Goal: Use online tool/utility: Utilize a website feature to perform a specific function

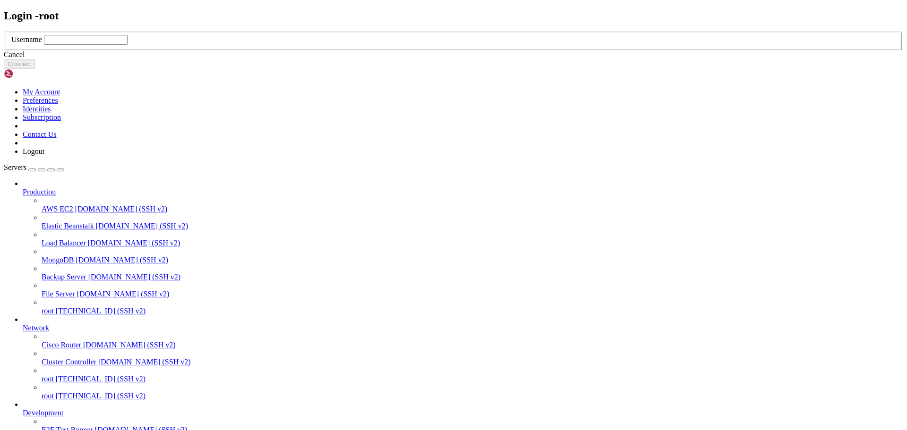
click at [128, 45] on input "text" at bounding box center [86, 40] width 84 height 10
type input "root"
click at [35, 69] on button "Connect" at bounding box center [19, 64] width 31 height 10
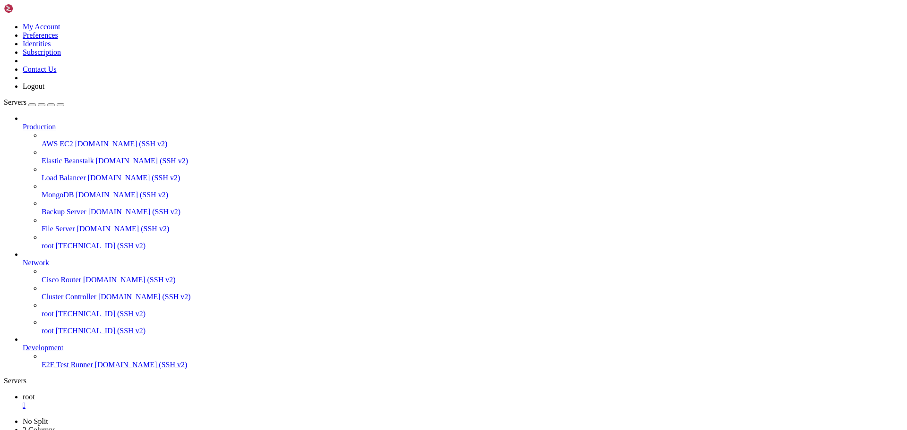
scroll to position [4, 1]
drag, startPoint x: 11, startPoint y: 576, endPoint x: 422, endPoint y: 752, distance: 446.9
drag, startPoint x: 11, startPoint y: 579, endPoint x: 299, endPoint y: 704, distance: 313.9
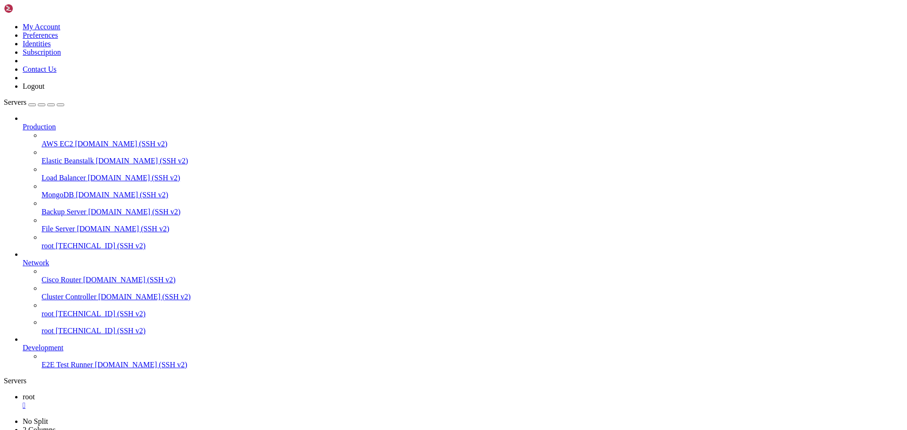
drag, startPoint x: 732, startPoint y: 915, endPoint x: 7, endPoint y: 661, distance: 768.3
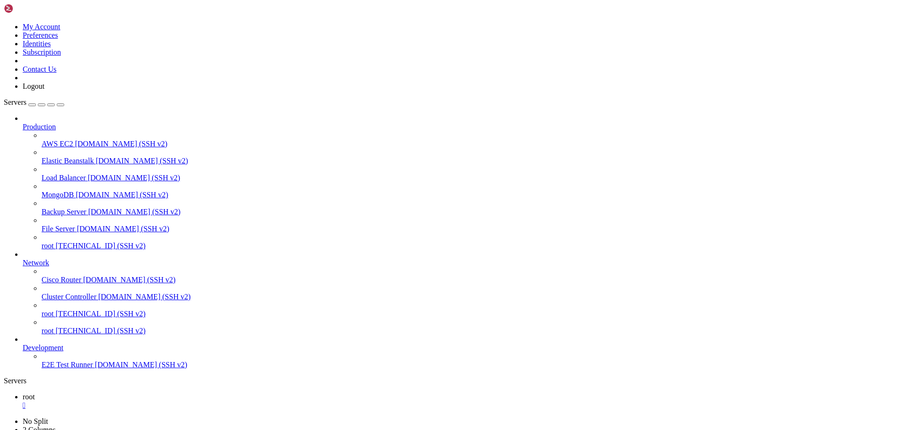
copy div "(lore) ipsu@563849:~/dolorsitam# consec6 adi.el 2726-97-18 30:38:35,351 - SEDD …"
drag, startPoint x: 10, startPoint y: 577, endPoint x: 450, endPoint y: 795, distance: 490.7
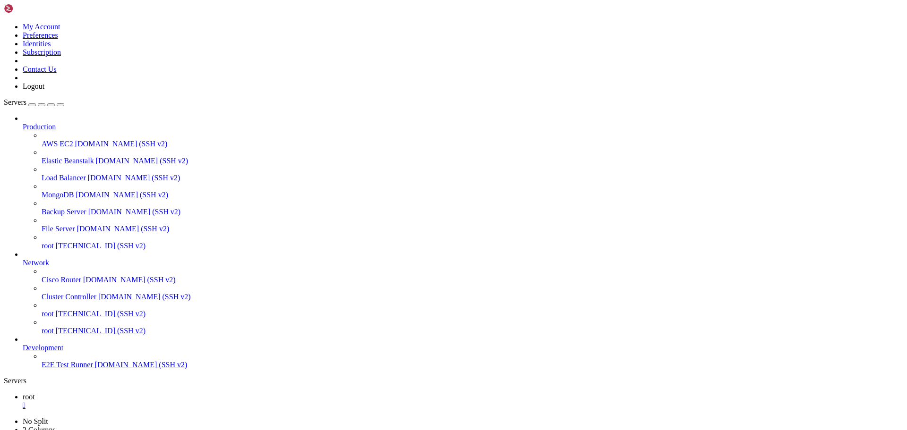
drag, startPoint x: 290, startPoint y: 778, endPoint x: 8, endPoint y: 611, distance: 328.0
copy div "(lore) ipsu@158522:~/dolorsitam# consec7 adi.el 1043-67-34 28:96:65,655 - SEDD …"
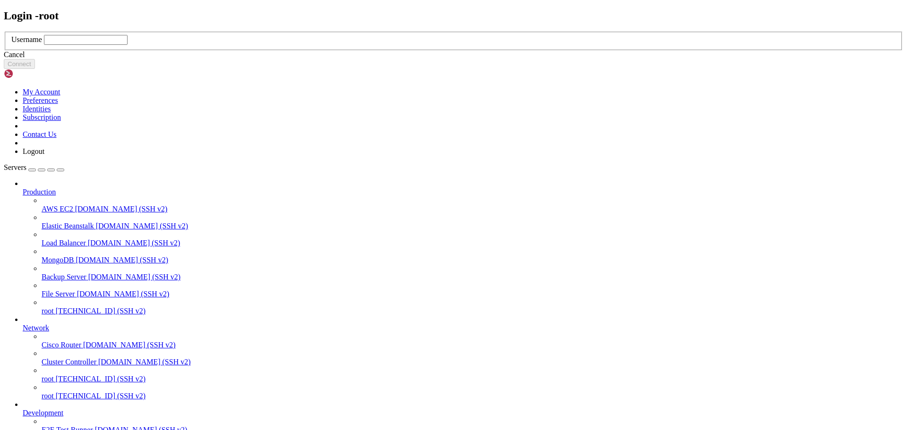
click at [128, 45] on input "text" at bounding box center [86, 40] width 84 height 10
type input "root"
click at [35, 69] on button "Connect" at bounding box center [19, 64] width 31 height 10
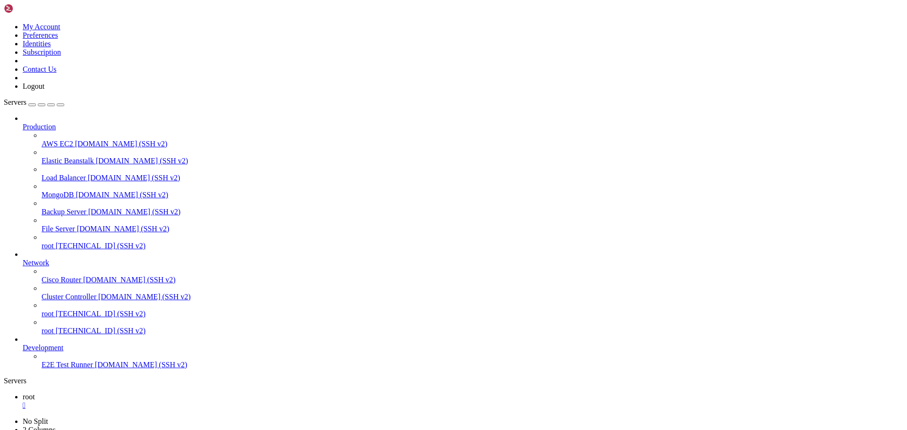
drag, startPoint x: 9, startPoint y: 578, endPoint x: 403, endPoint y: 731, distance: 422.6
drag, startPoint x: 289, startPoint y: 809, endPoint x: 9, endPoint y: 602, distance: 348.9
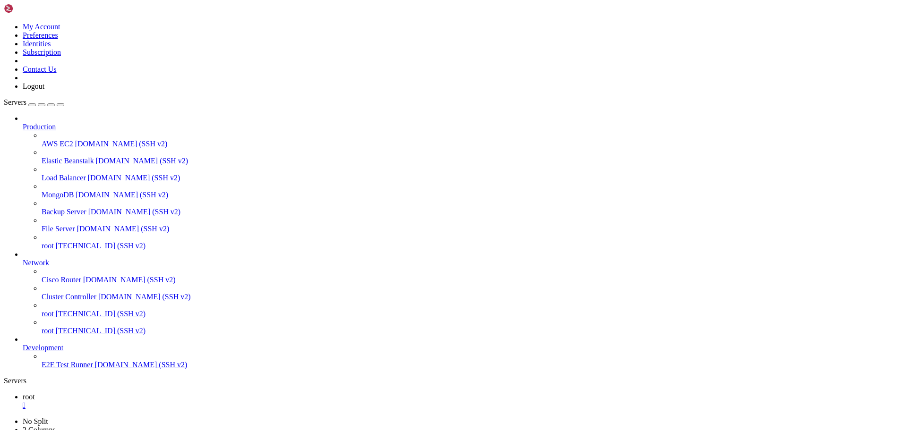
copy div "(venv) root@497337:~/tradingbot# python3 bot.py 2025-09-03 21:52:36,455 - INFO …"
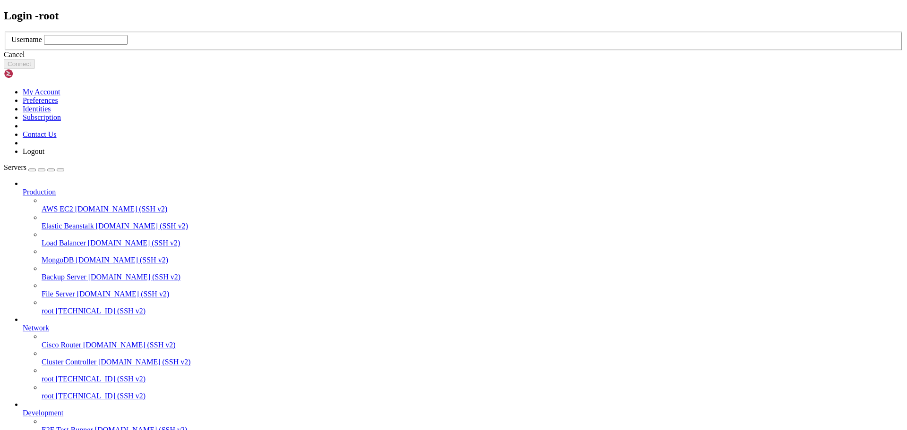
drag, startPoint x: 367, startPoint y: 216, endPoint x: 373, endPoint y: 219, distance: 7.4
click at [128, 45] on input "text" at bounding box center [86, 40] width 84 height 10
type input "root"
drag, startPoint x: 518, startPoint y: 255, endPoint x: 153, endPoint y: 155, distance: 378.4
click at [35, 69] on button "Connect" at bounding box center [19, 64] width 31 height 10
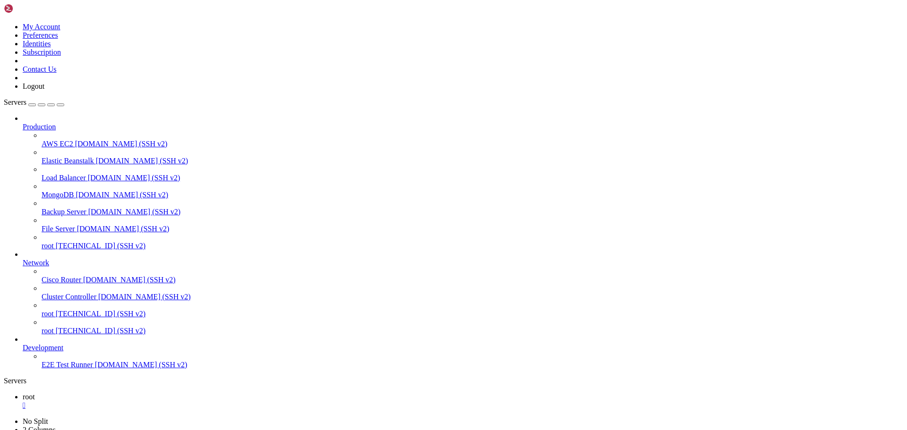
drag, startPoint x: 9, startPoint y: 577, endPoint x: 410, endPoint y: 735, distance: 430.8
